Goal: Information Seeking & Learning: Compare options

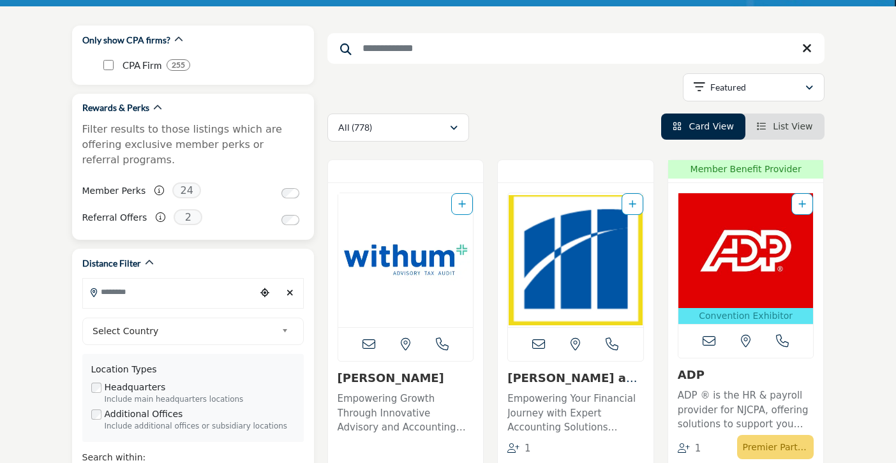
scroll to position [151, 0]
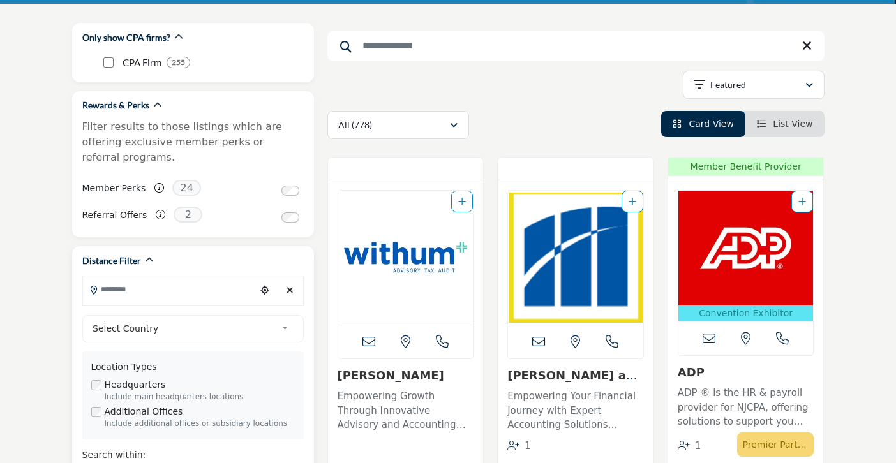
click at [234, 278] on input "Search Location" at bounding box center [169, 289] width 172 height 25
type input "*****"
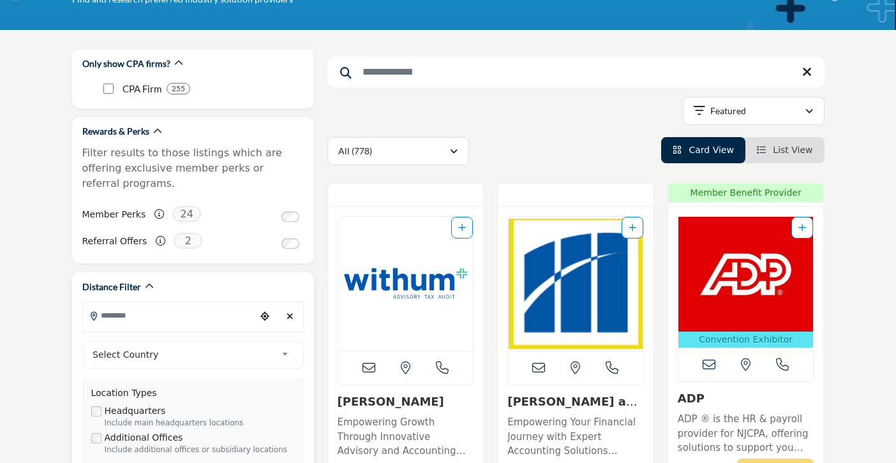
scroll to position [147, 0]
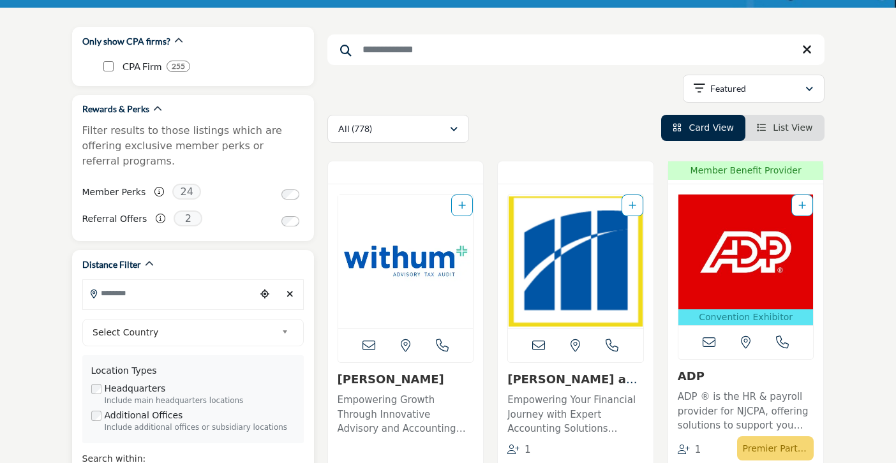
click at [213, 281] on input "Search Location" at bounding box center [169, 293] width 172 height 25
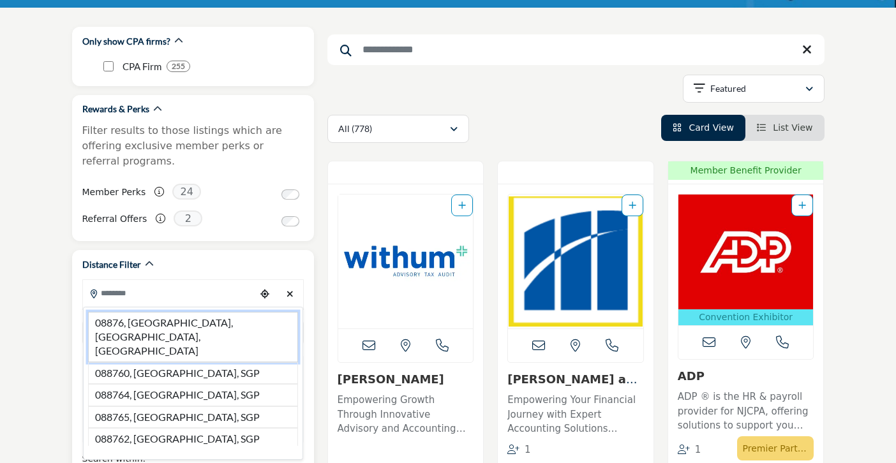
click at [117, 312] on li "08876, Somerville, NJ, USA" at bounding box center [193, 337] width 210 height 50
type input "**********"
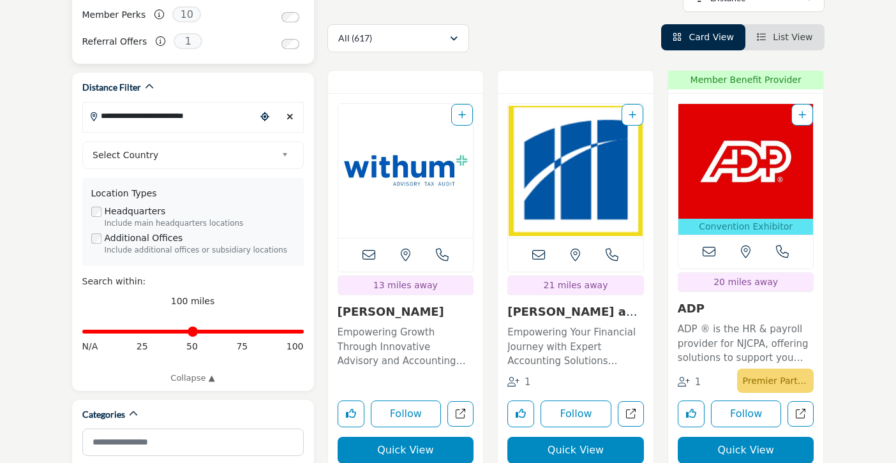
scroll to position [324, 0]
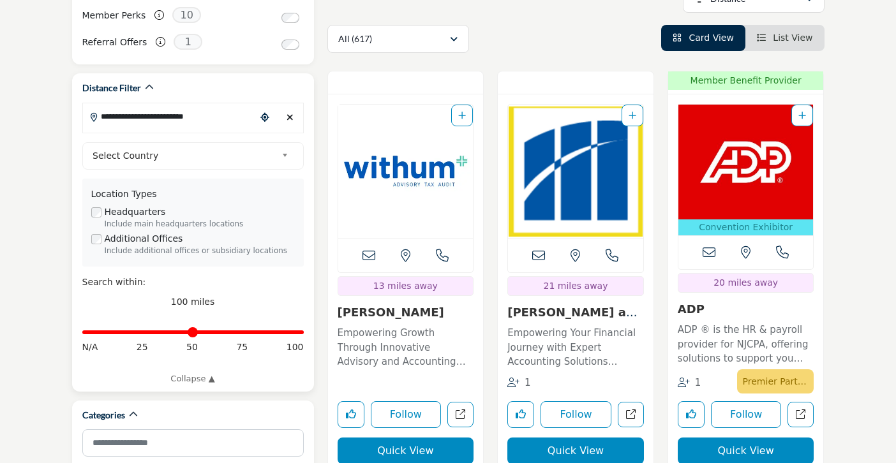
click at [278, 148] on link "Select Country" at bounding box center [190, 156] width 206 height 16
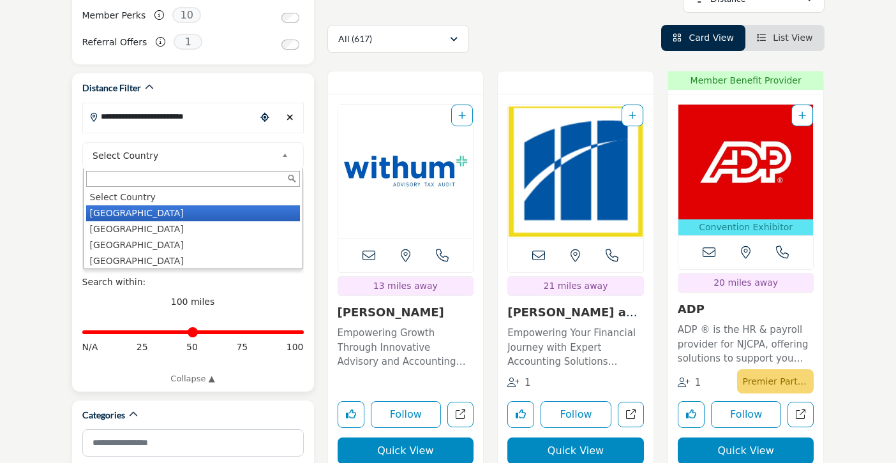
click at [169, 206] on li "United States" at bounding box center [193, 214] width 214 height 16
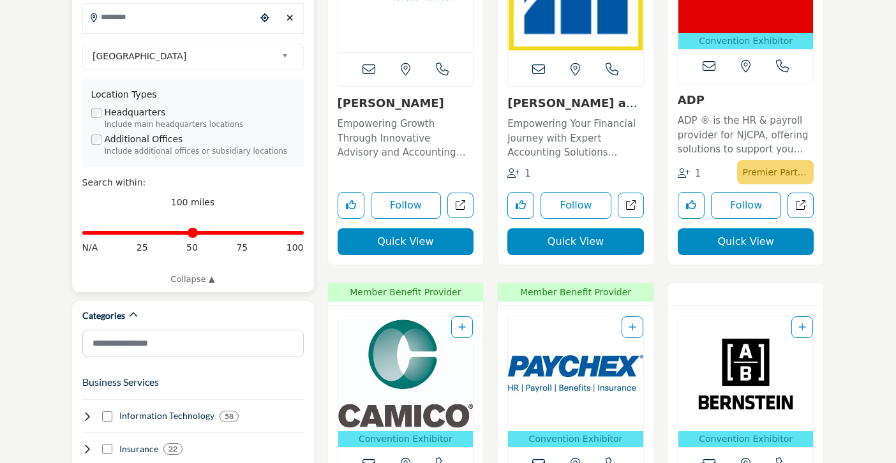
scroll to position [419, 0]
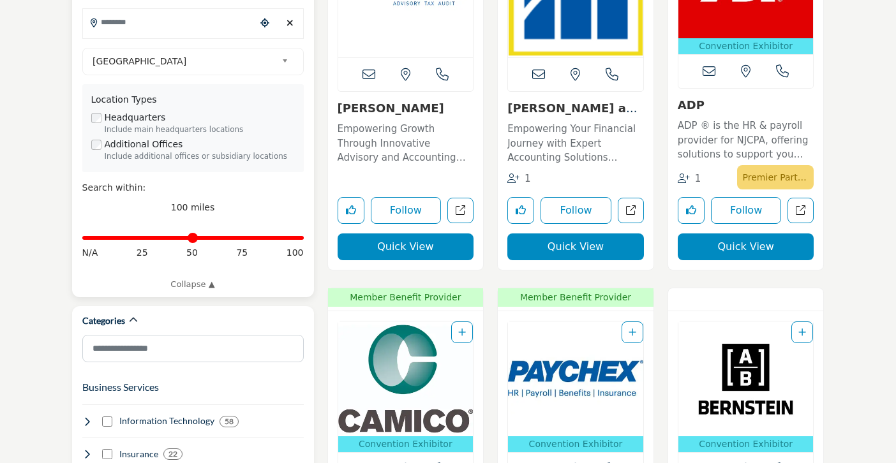
type input "**"
click at [144, 237] on input "Distance in miles" at bounding box center [192, 238] width 221 height 3
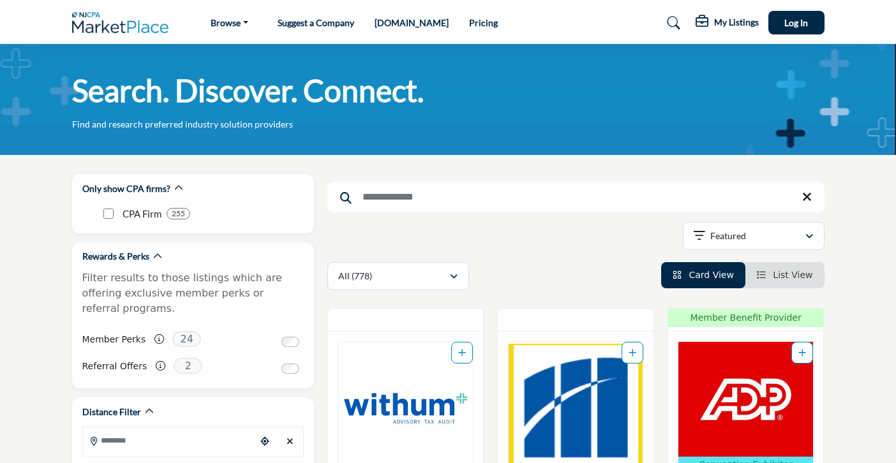
type input "**********"
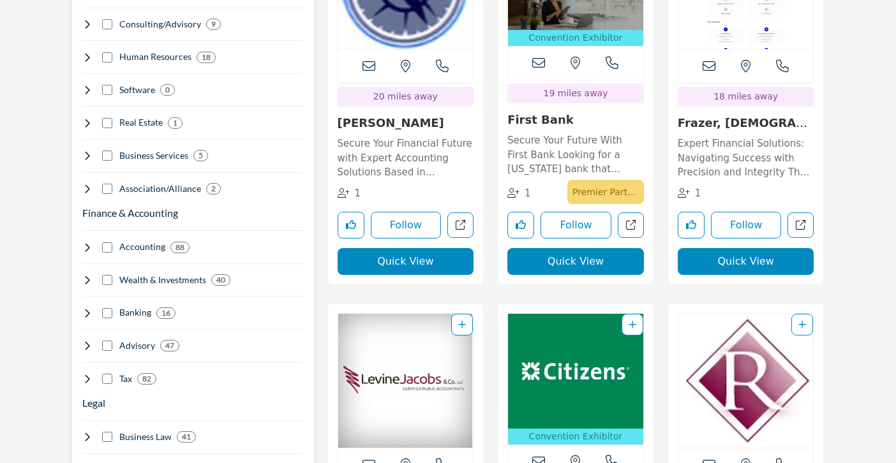
scroll to position [886, 0]
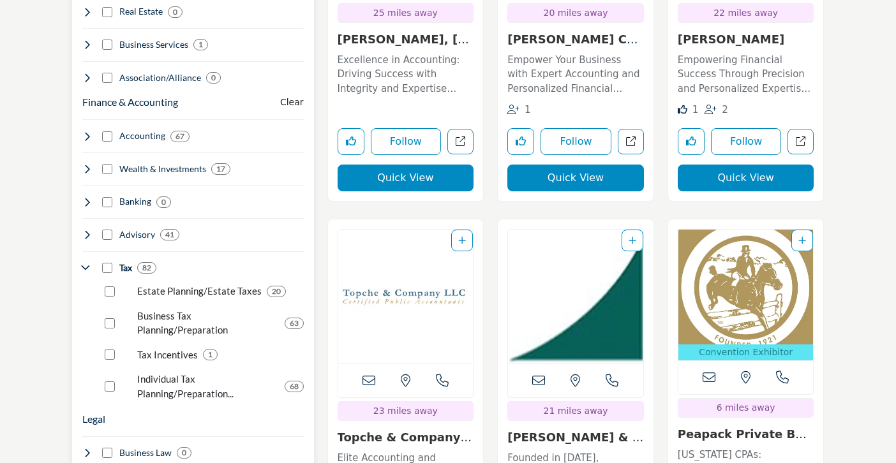
scroll to position [998, 0]
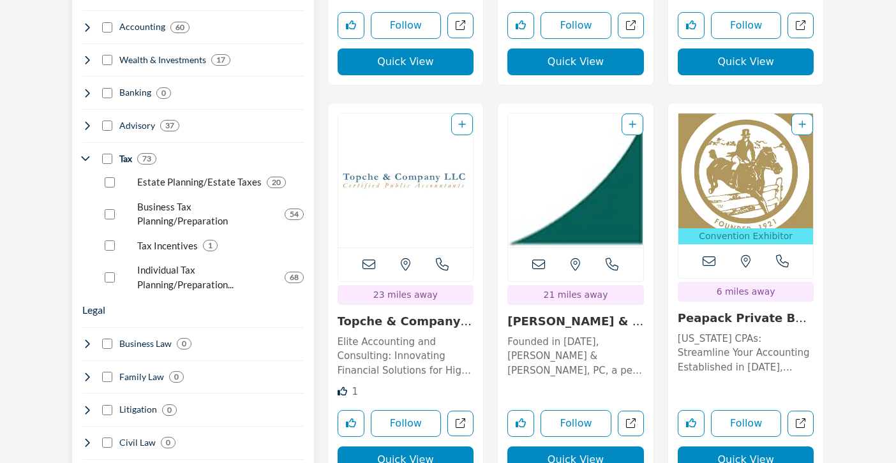
scroll to position [1105, 0]
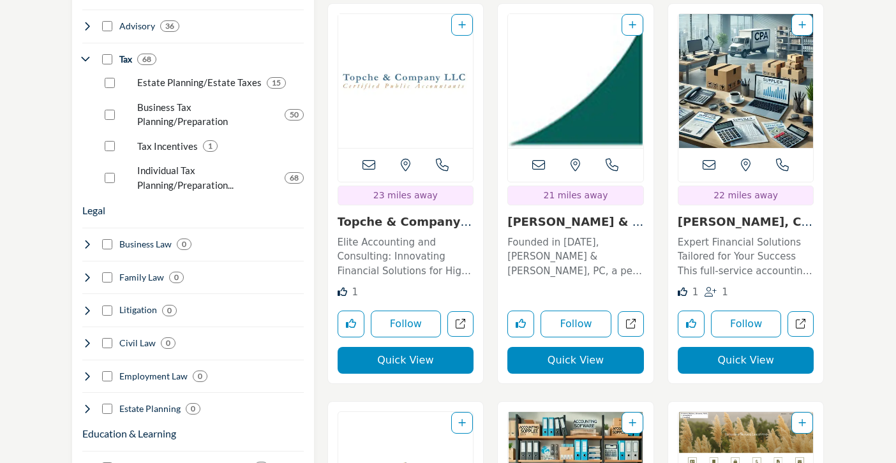
scroll to position [1199, 0]
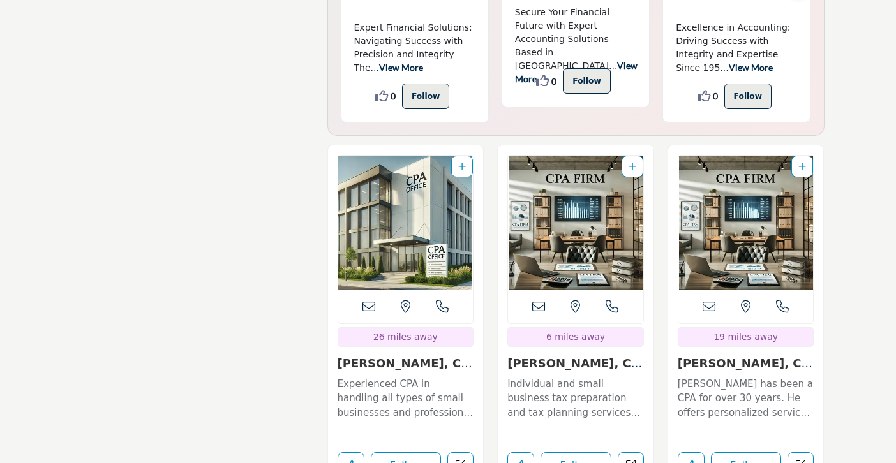
scroll to position [3373, 0]
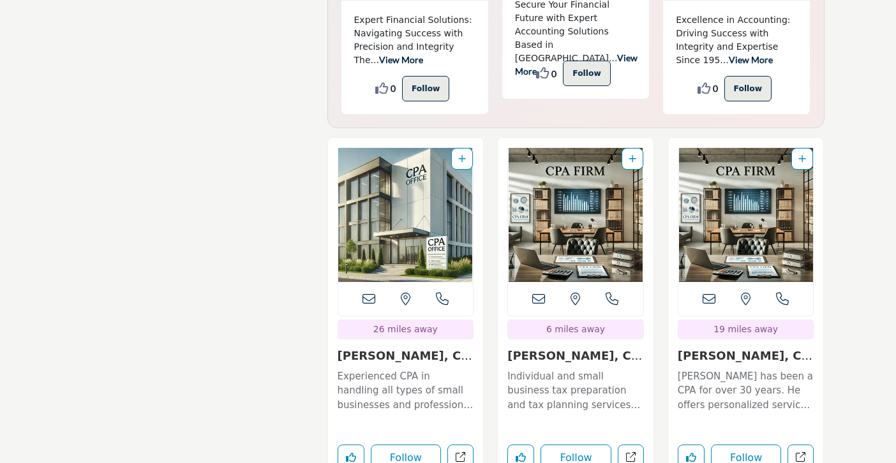
click at [564, 349] on link "[PERSON_NAME], CPA..." at bounding box center [574, 362] width 135 height 27
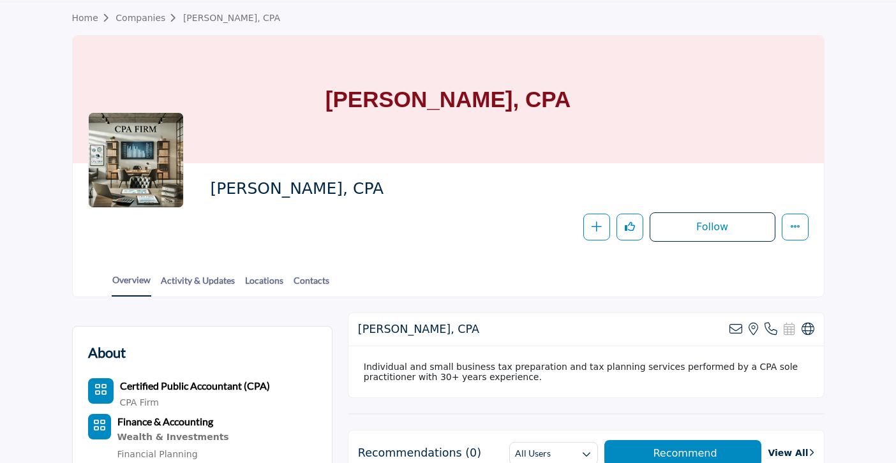
scroll to position [38, 0]
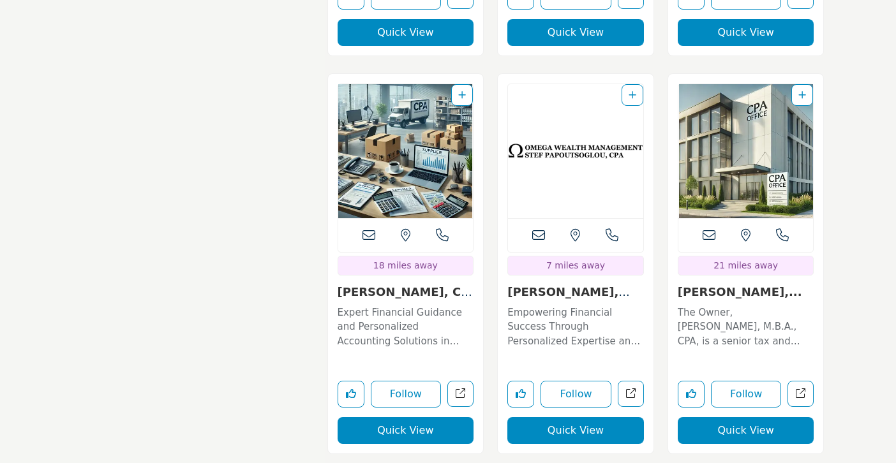
scroll to position [3836, 0]
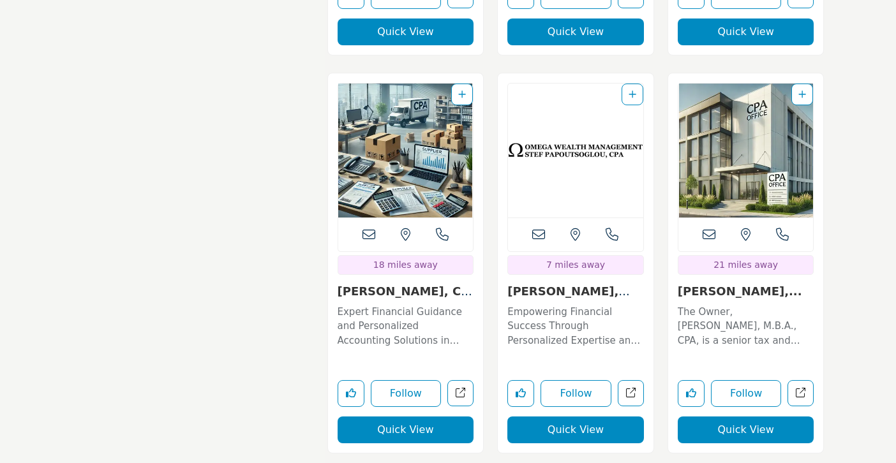
click at [565, 285] on link "[PERSON_NAME], C..." at bounding box center [568, 298] width 123 height 27
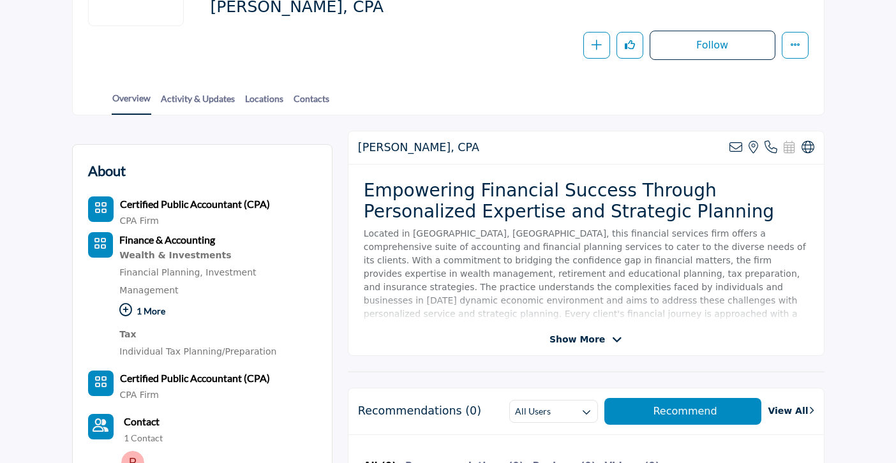
scroll to position [218, 0]
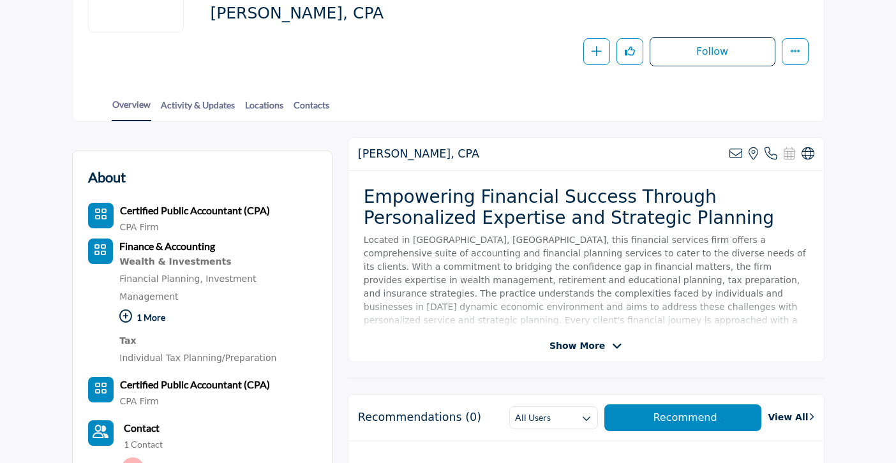
click at [578, 348] on span "Show More" at bounding box center [578, 346] width 56 height 13
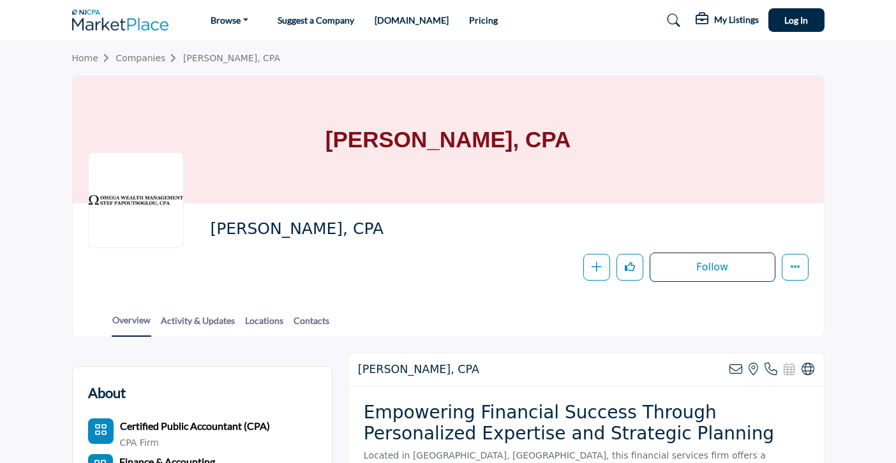
scroll to position [0, 0]
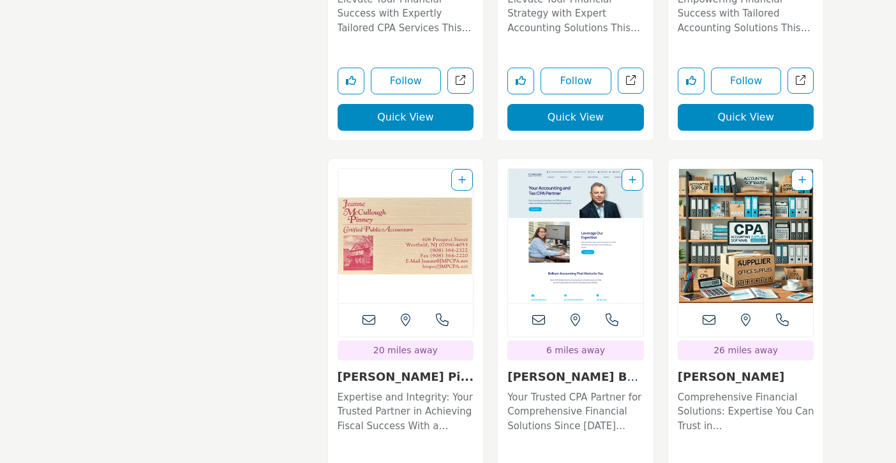
scroll to position [4551, 0]
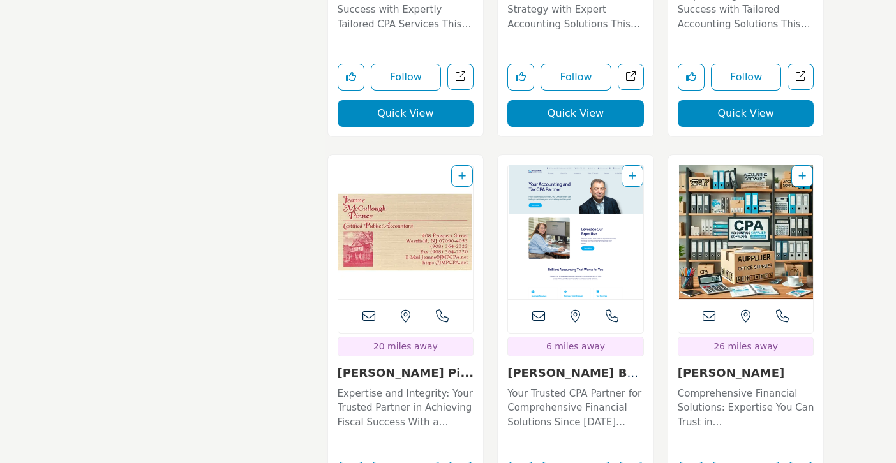
click at [578, 366] on link "[PERSON_NAME] Brilliant..." at bounding box center [573, 379] width 133 height 27
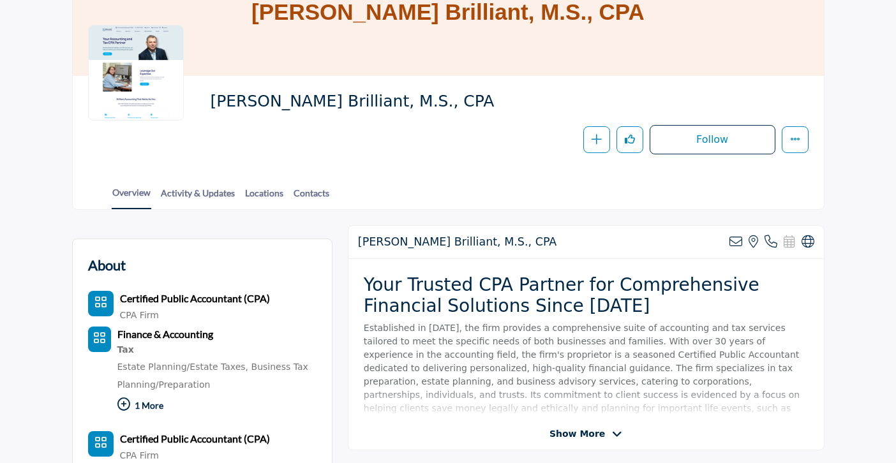
scroll to position [132, 0]
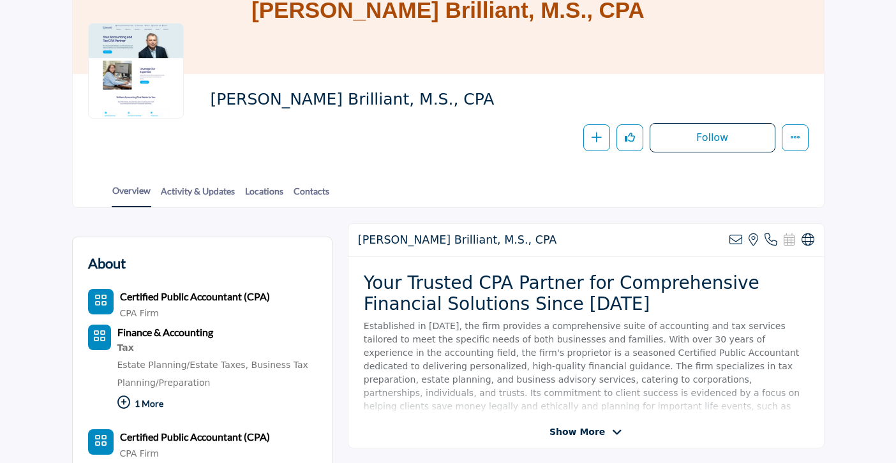
click at [585, 427] on span "Show More" at bounding box center [578, 432] width 56 height 13
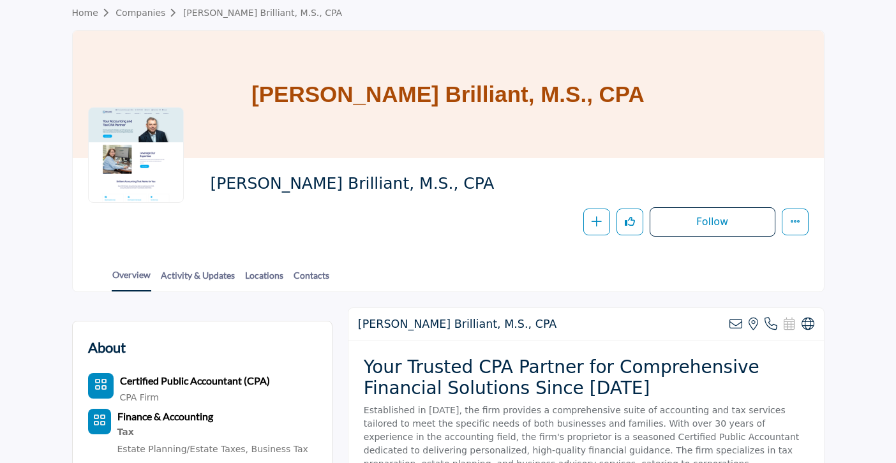
scroll to position [0, 0]
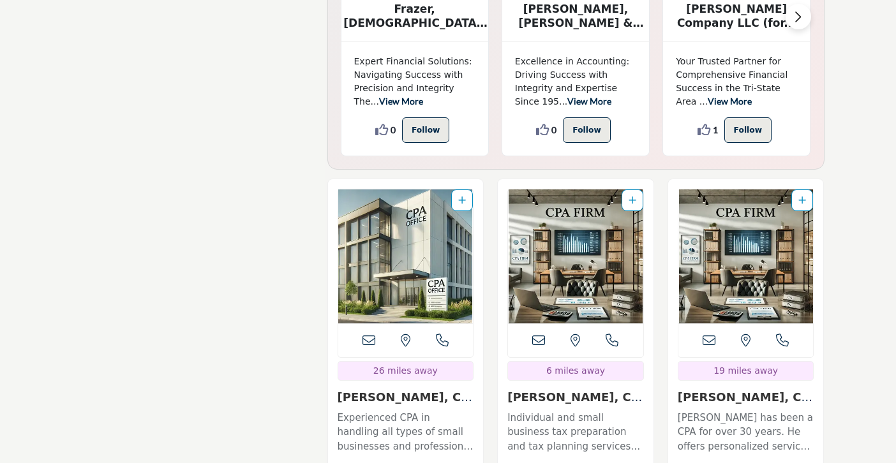
scroll to position [3336, 0]
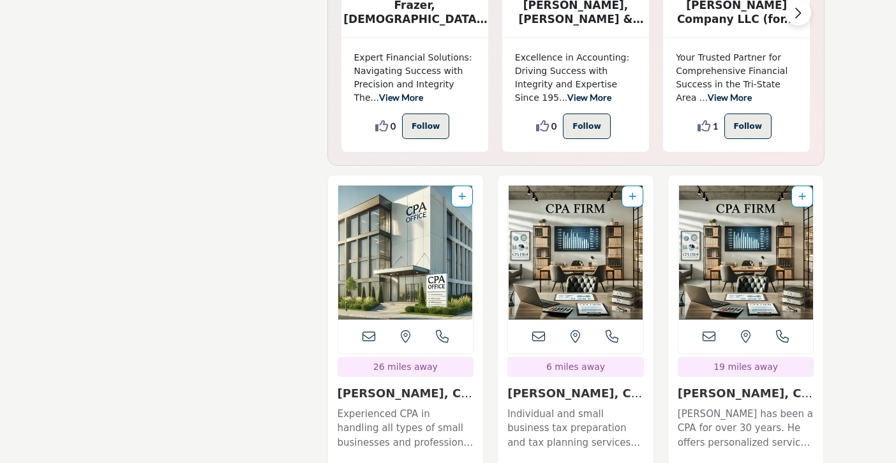
click at [574, 387] on link "[PERSON_NAME], CPA..." at bounding box center [574, 400] width 135 height 27
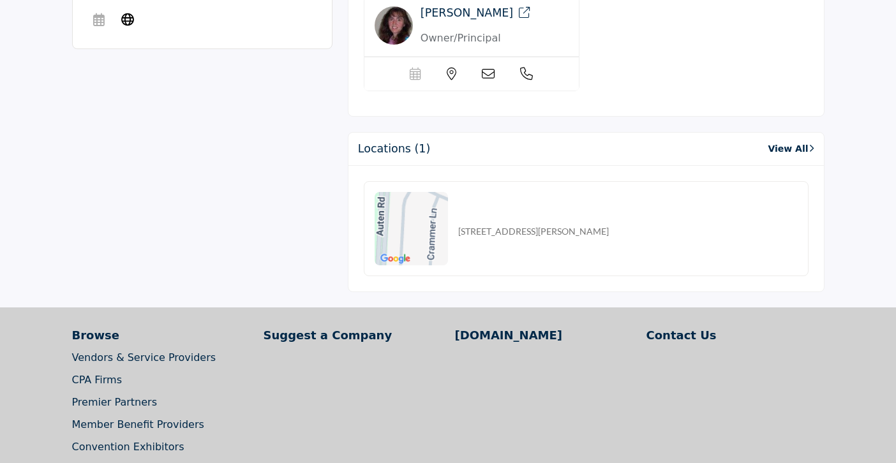
scroll to position [888, 0]
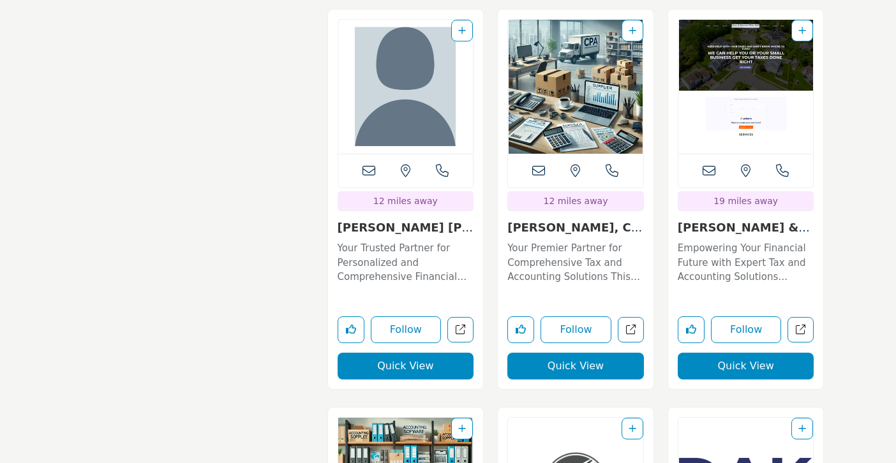
scroll to position [6606, 0]
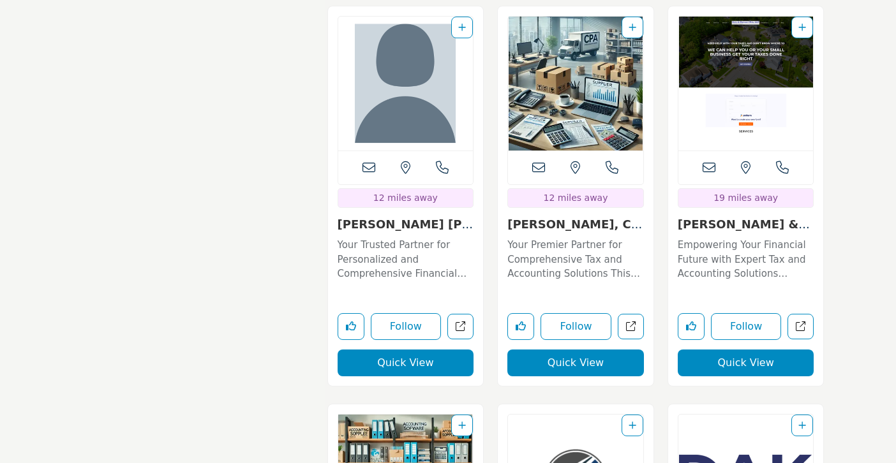
click at [571, 218] on link "Douglas G. Sipe, CPA..." at bounding box center [574, 231] width 135 height 27
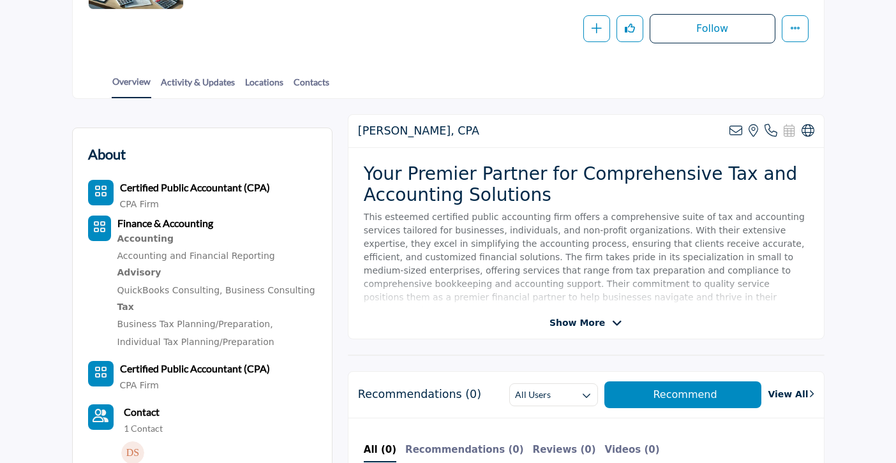
scroll to position [242, 0]
click at [577, 322] on span "Show More" at bounding box center [578, 322] width 56 height 13
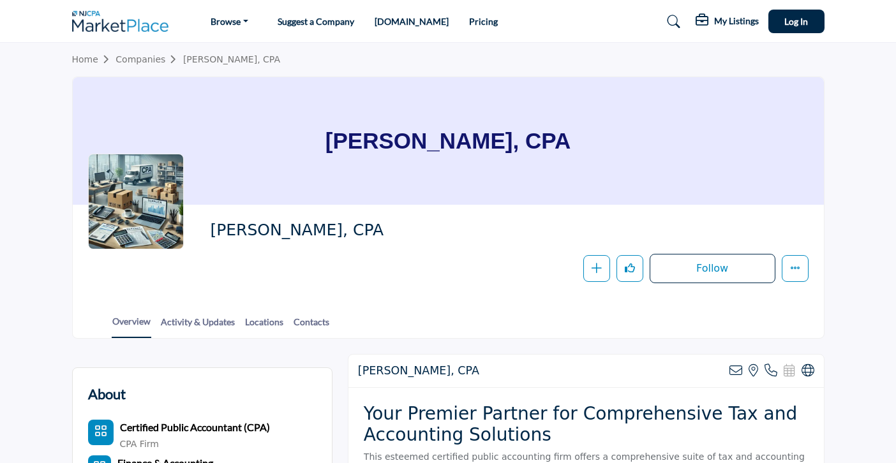
scroll to position [0, 0]
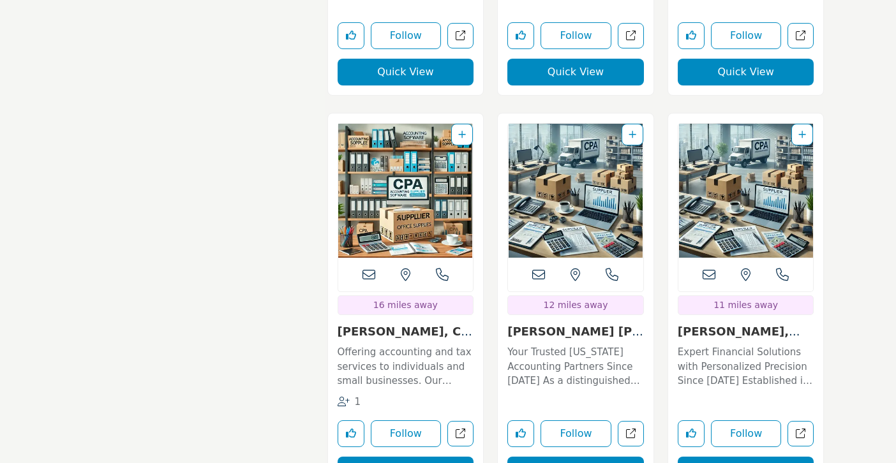
scroll to position [8892, 0]
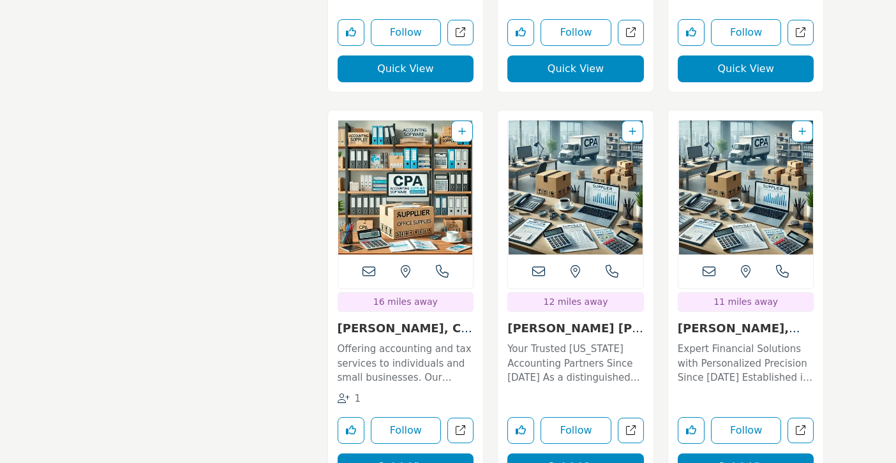
click at [719, 322] on link "Ellen Anne Adesso, C..." at bounding box center [739, 335] width 123 height 27
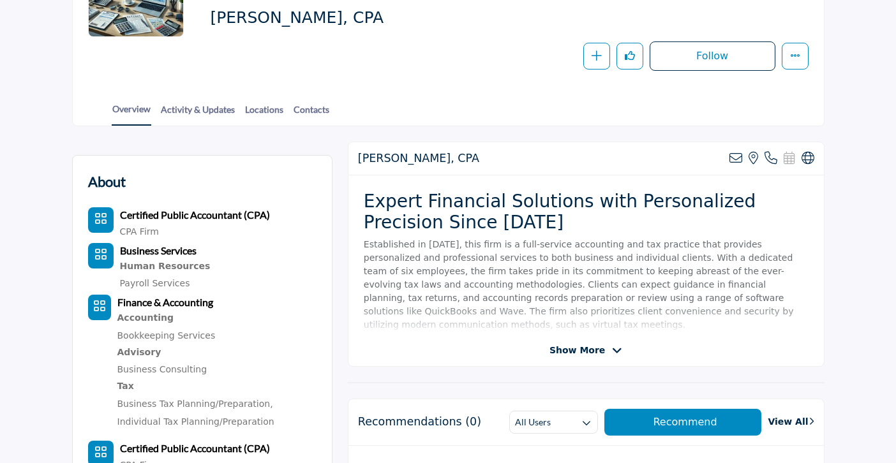
scroll to position [215, 0]
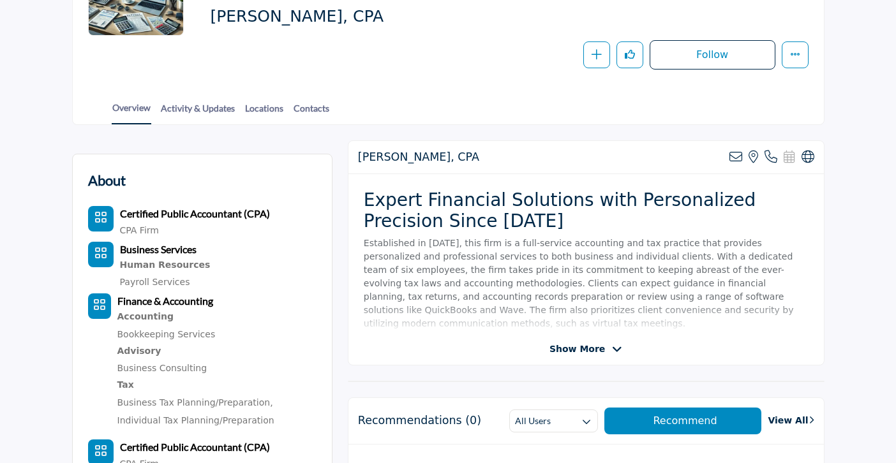
click at [593, 348] on span "Show More" at bounding box center [578, 349] width 56 height 13
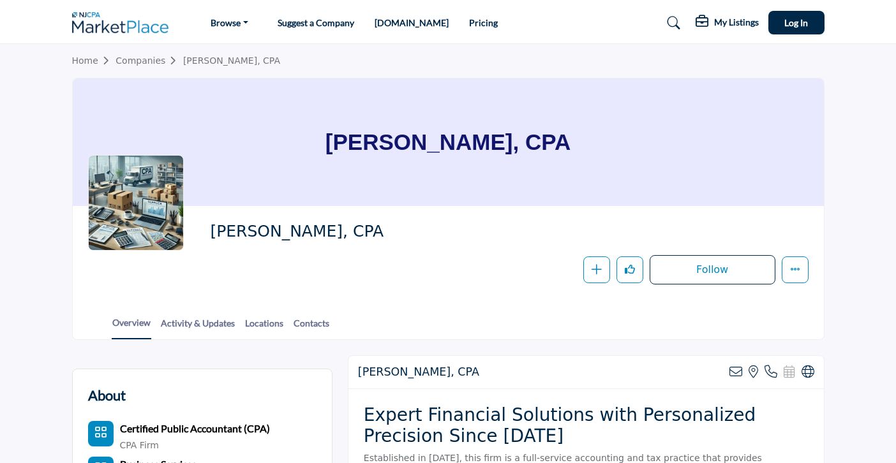
scroll to position [0, 0]
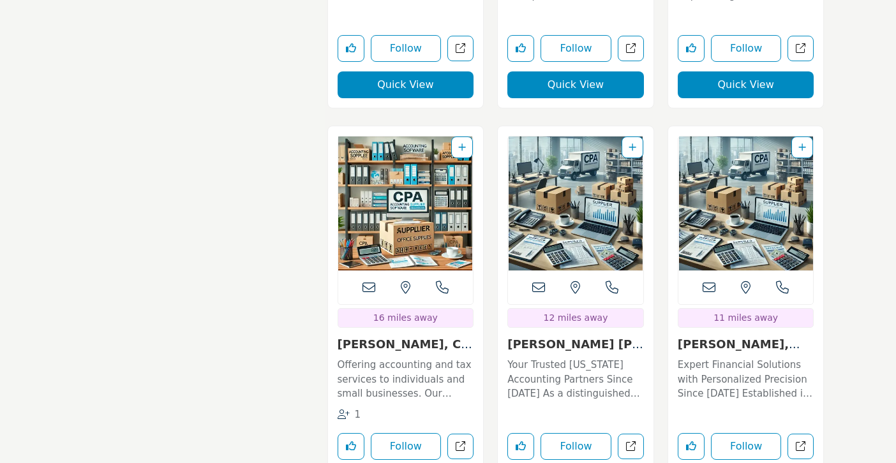
scroll to position [8875, 0]
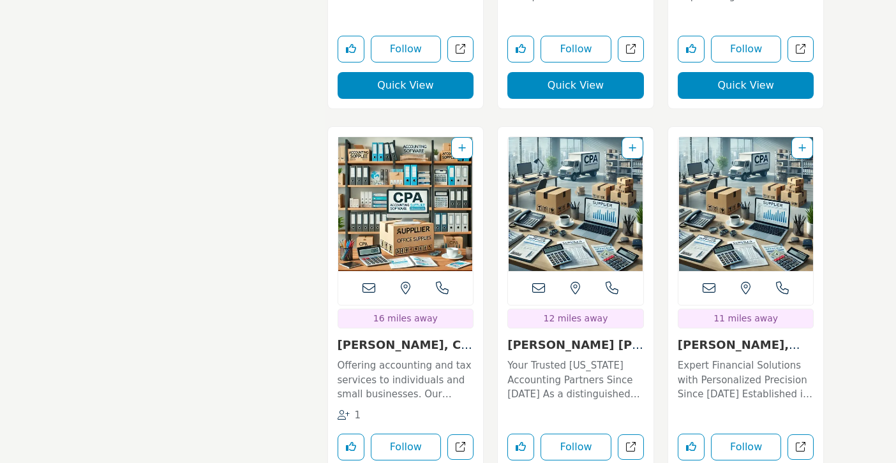
click at [576, 338] on link "[PERSON_NAME] [PERSON_NAME], LLP..." at bounding box center [575, 351] width 136 height 27
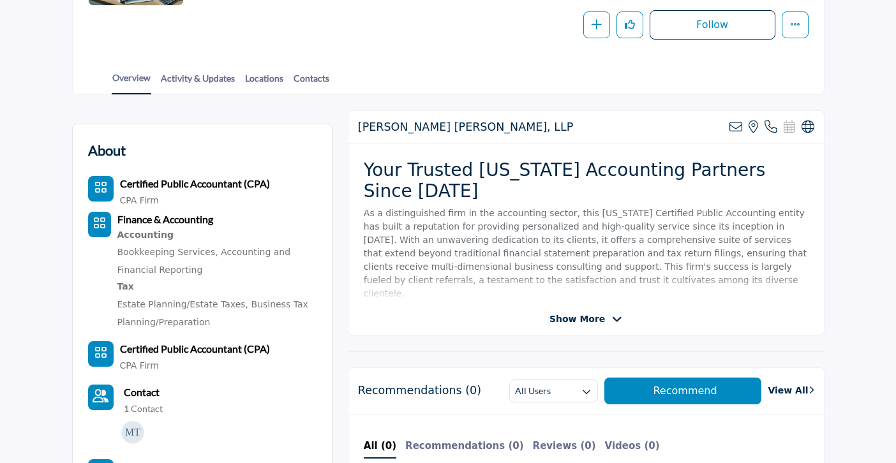
scroll to position [246, 0]
click at [581, 319] on span "Show More" at bounding box center [578, 318] width 56 height 13
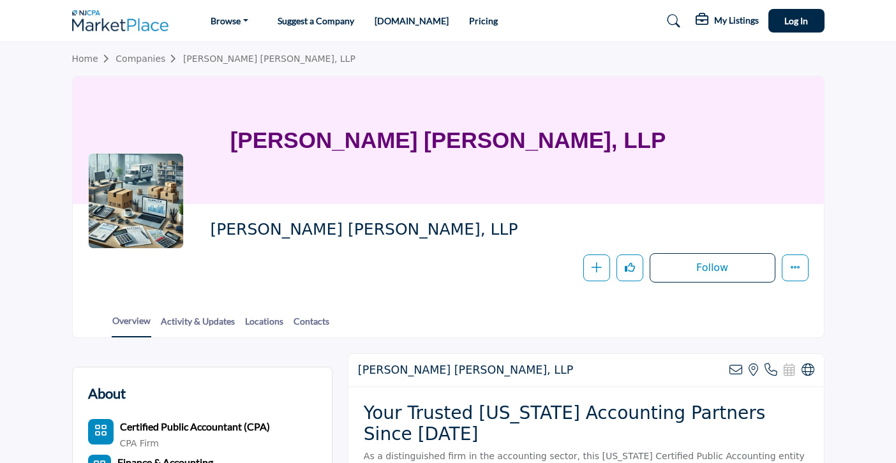
scroll to position [0, 0]
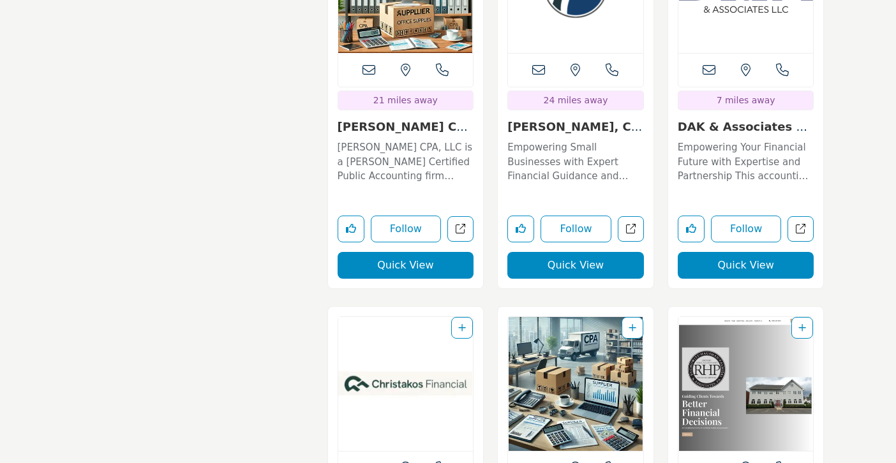
scroll to position [7101, 0]
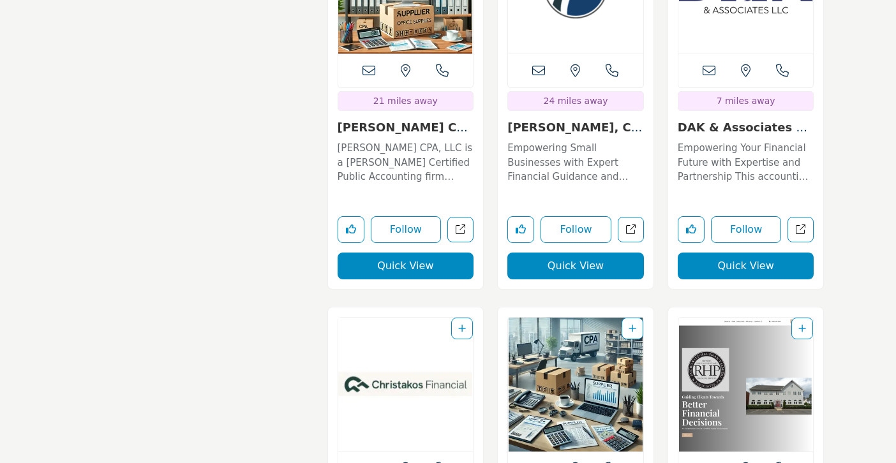
click at [742, 121] on link "DAK & Associates LLC..." at bounding box center [744, 134] width 133 height 27
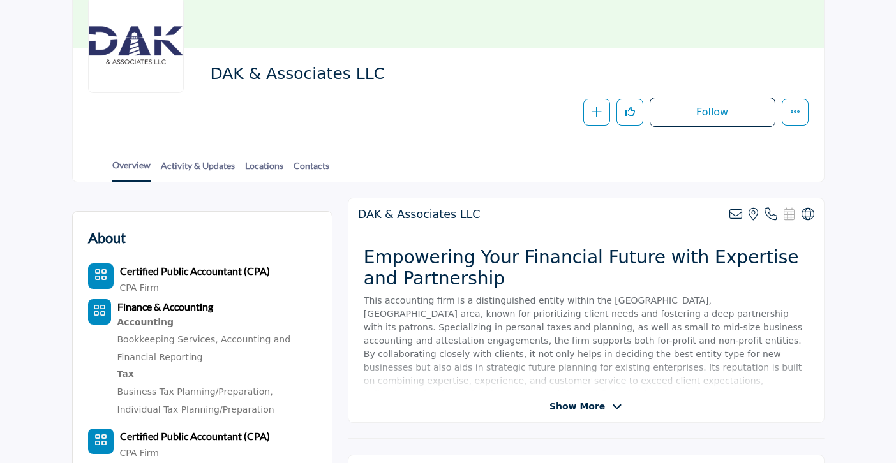
scroll to position [161, 0]
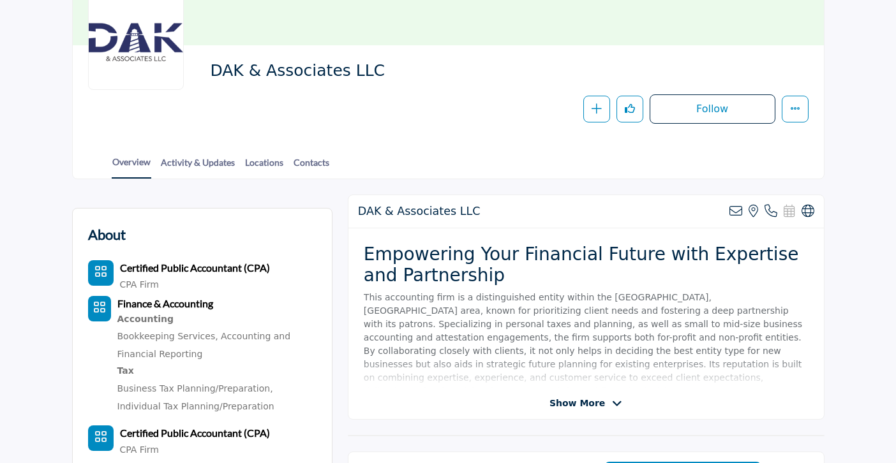
click at [576, 401] on span "Show More" at bounding box center [578, 403] width 56 height 13
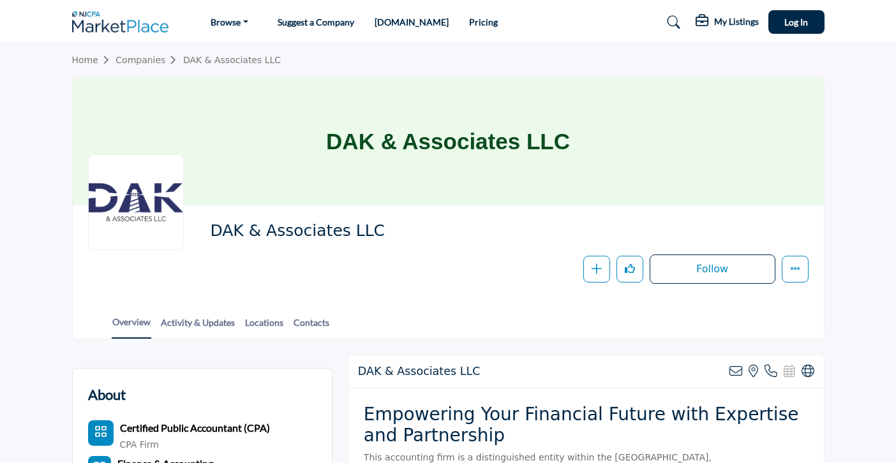
scroll to position [0, 0]
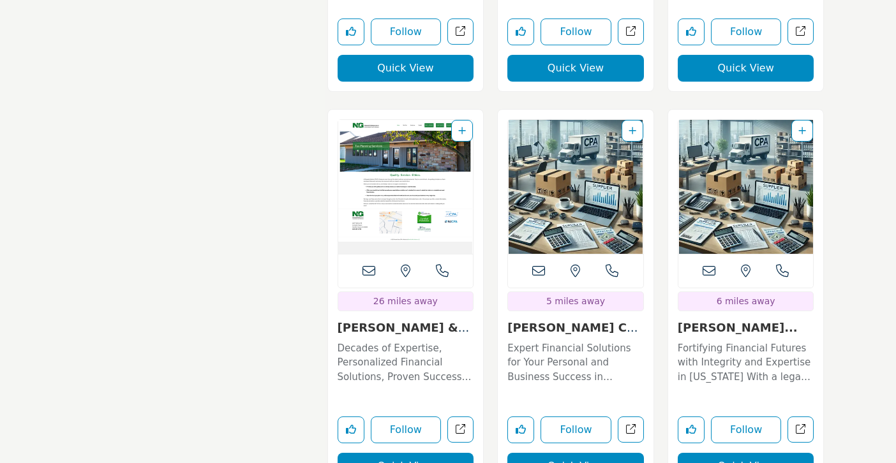
scroll to position [11186, 0]
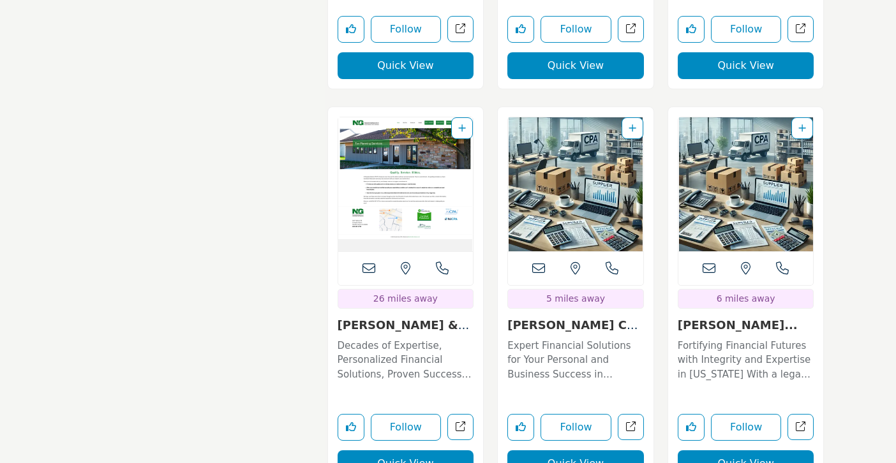
click at [575, 318] on link "Paul J. Sollazzo CPA..." at bounding box center [572, 331] width 130 height 27
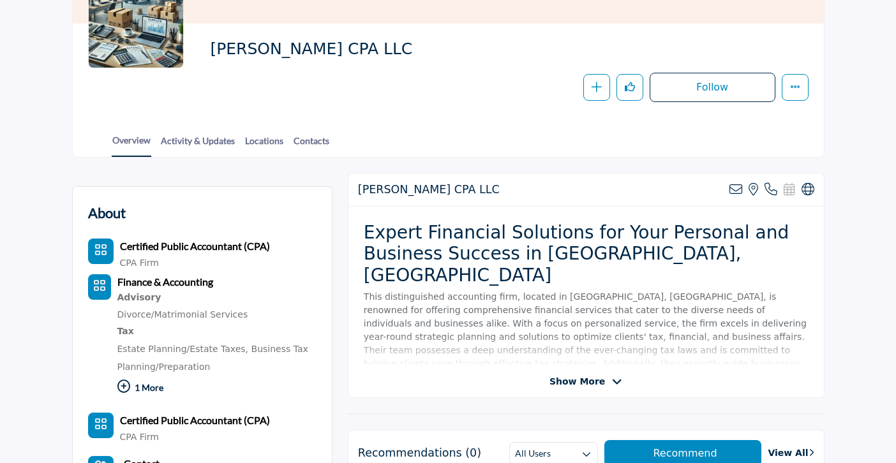
scroll to position [186, 0]
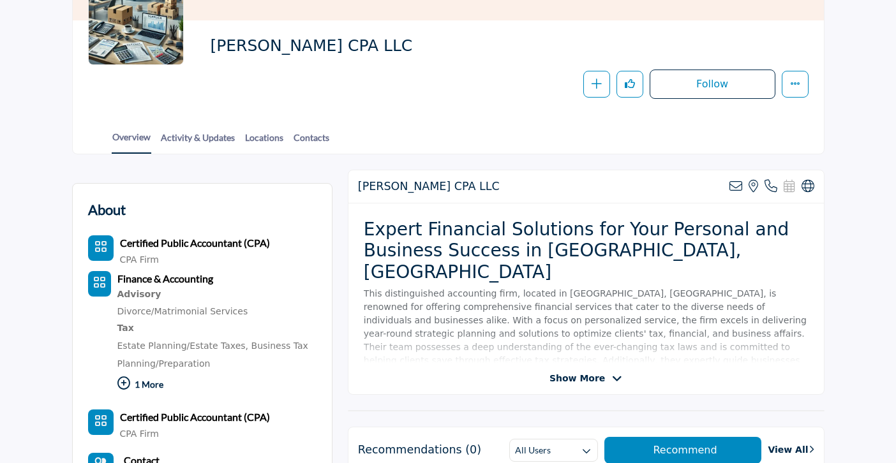
click at [582, 378] on span "Show More" at bounding box center [578, 378] width 56 height 13
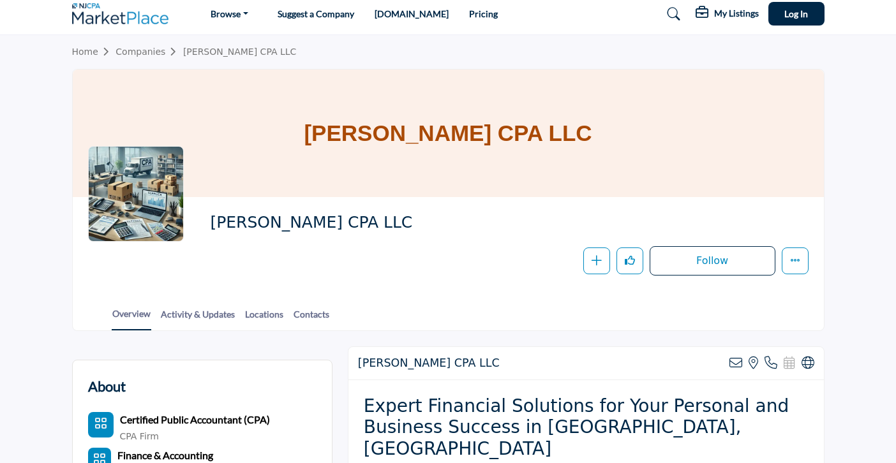
scroll to position [0, 0]
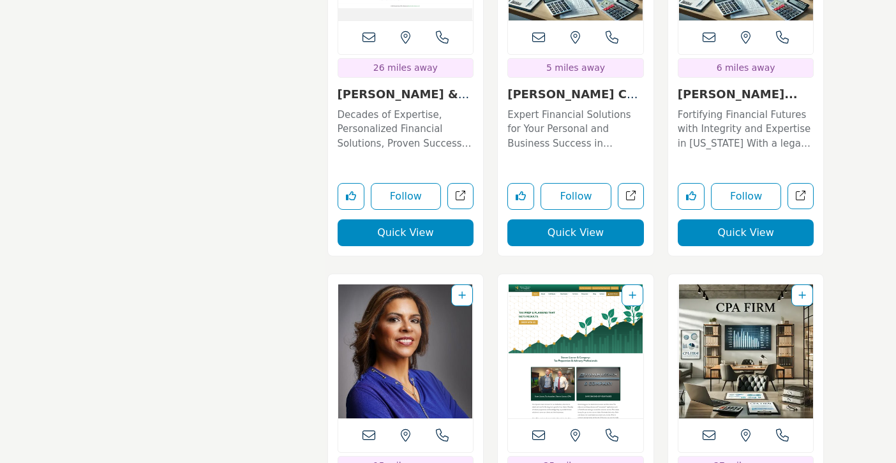
scroll to position [11428, 0]
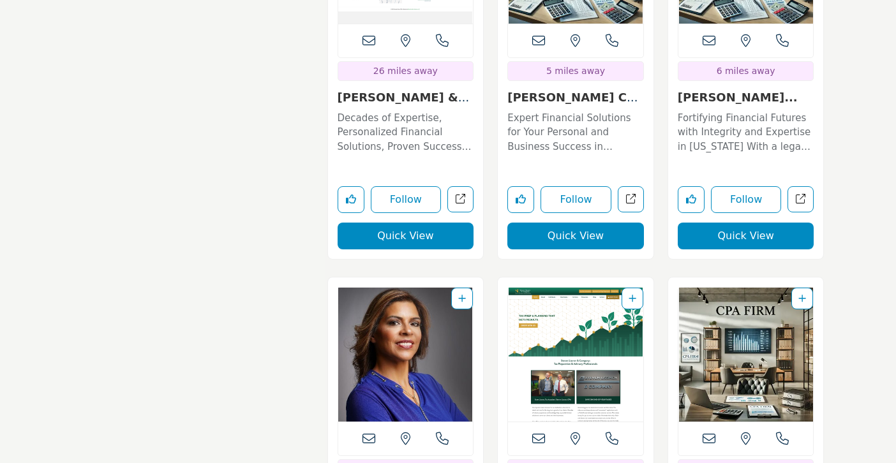
click at [737, 91] on link "[PERSON_NAME]..." at bounding box center [738, 97] width 120 height 13
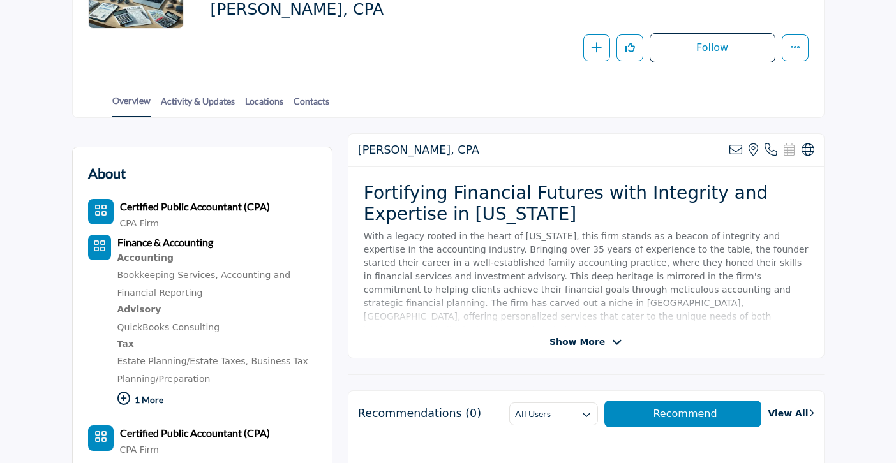
scroll to position [223, 0]
click at [581, 341] on span "Show More" at bounding box center [578, 341] width 56 height 13
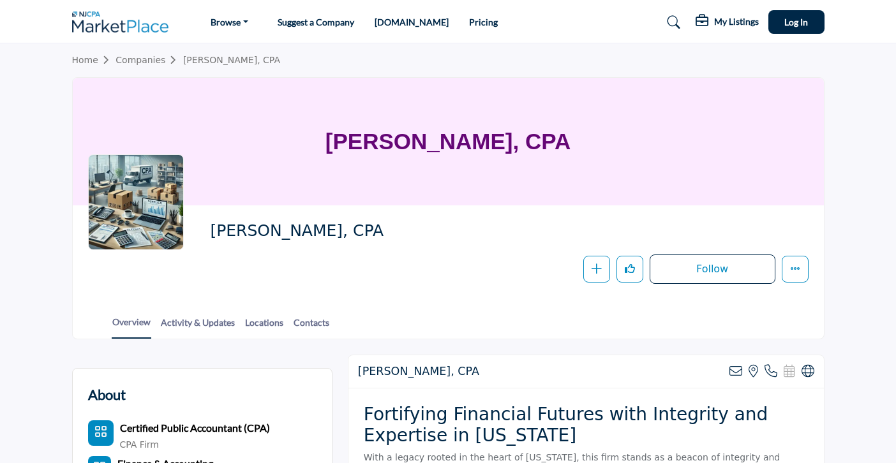
scroll to position [0, 0]
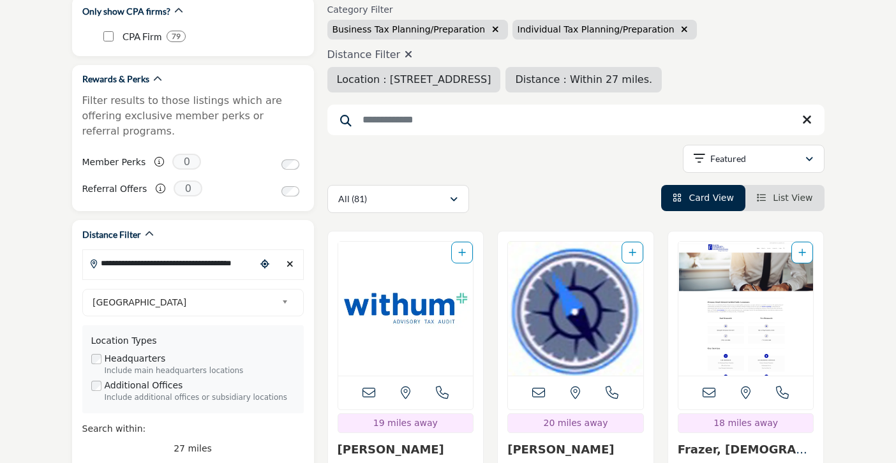
scroll to position [191, 0]
